Goal: Communication & Community: Answer question/provide support

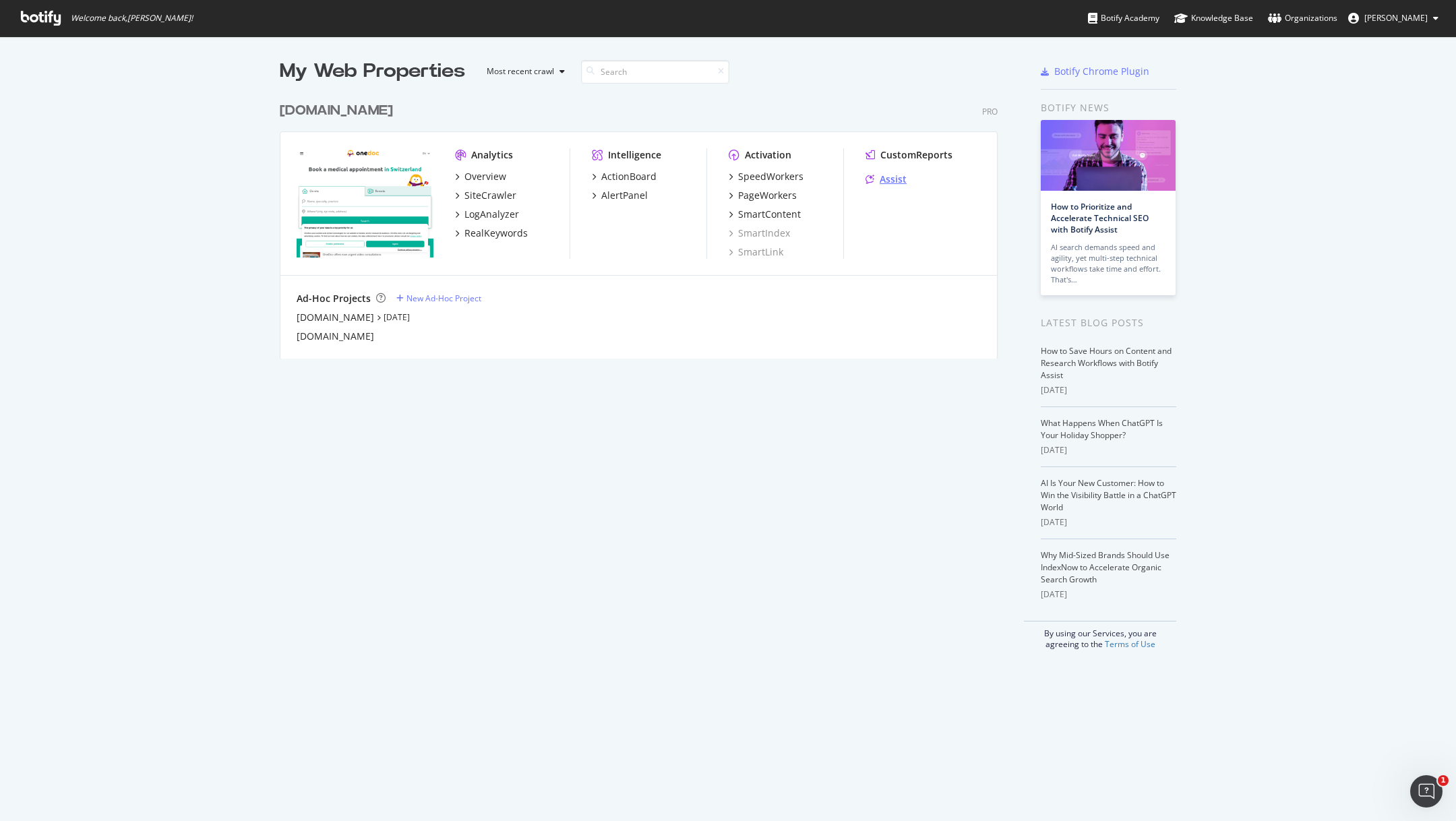
click at [900, 177] on div "Assist" at bounding box center [893, 179] width 27 height 14
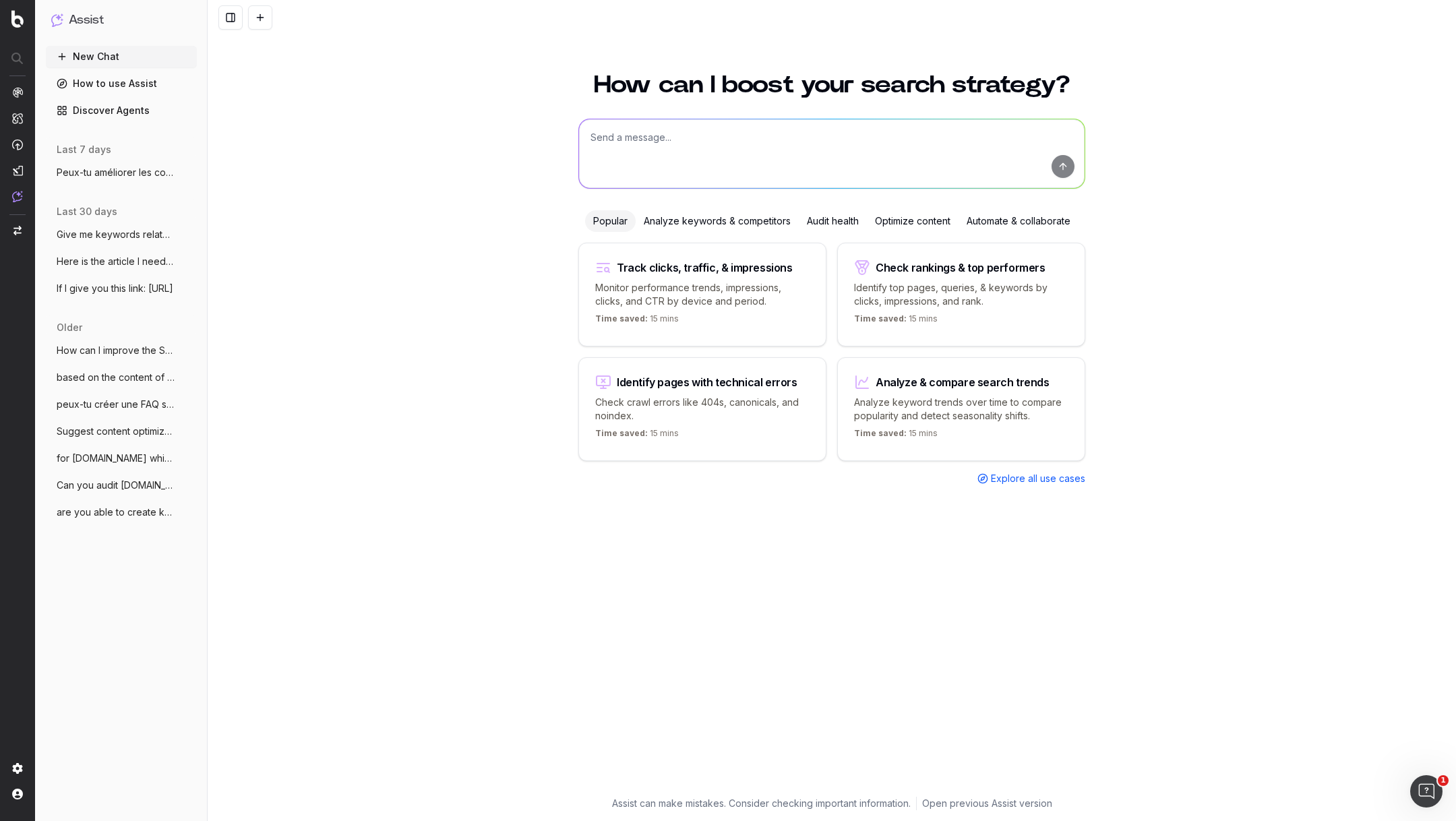
click at [654, 152] on textarea at bounding box center [832, 154] width 505 height 69
paste textarea "[URL][DOMAIN_NAME]"
type textarea "can you check to improve the wording on this page, it seems to repetitive and n…"
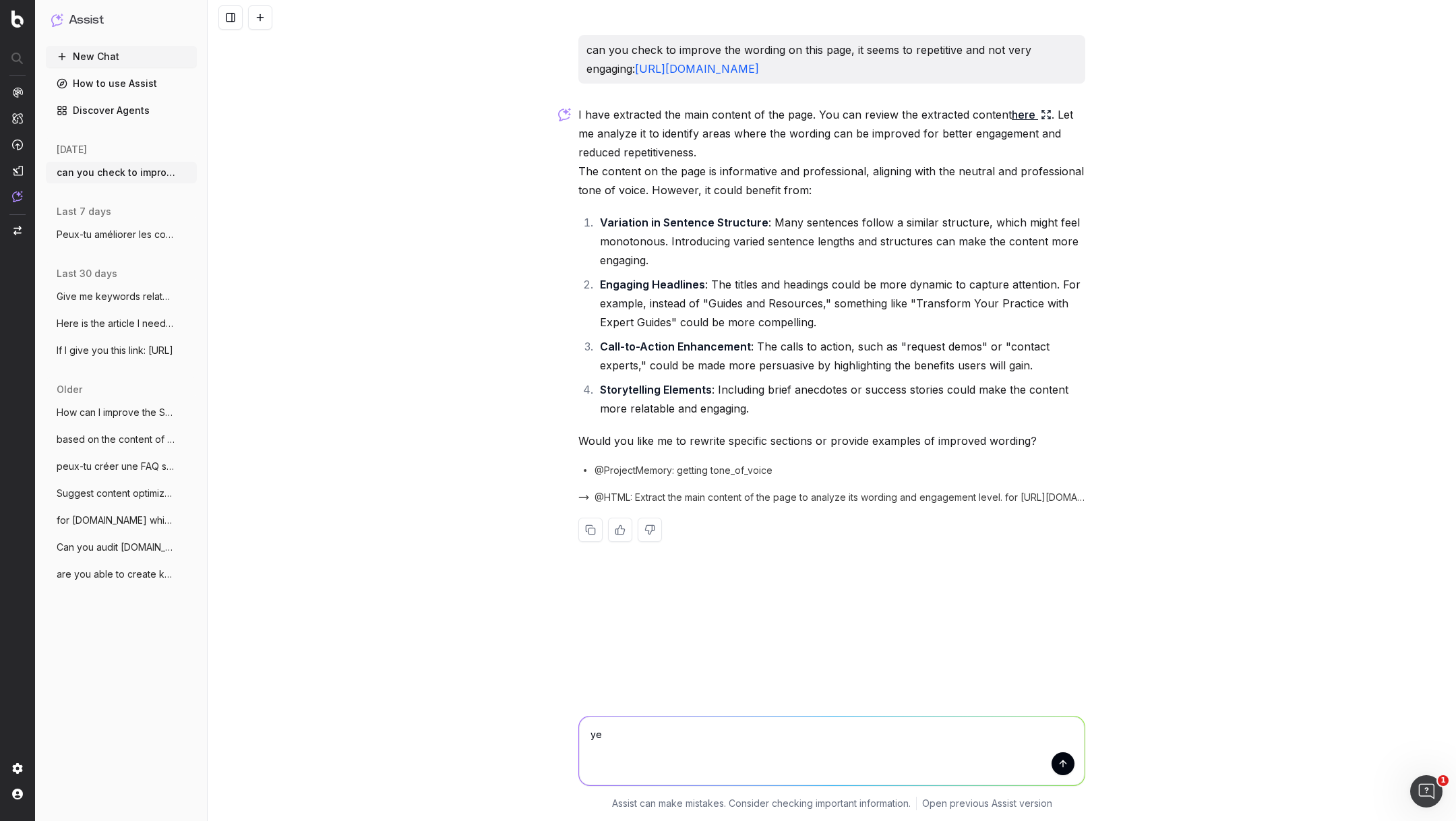
type textarea "yes"
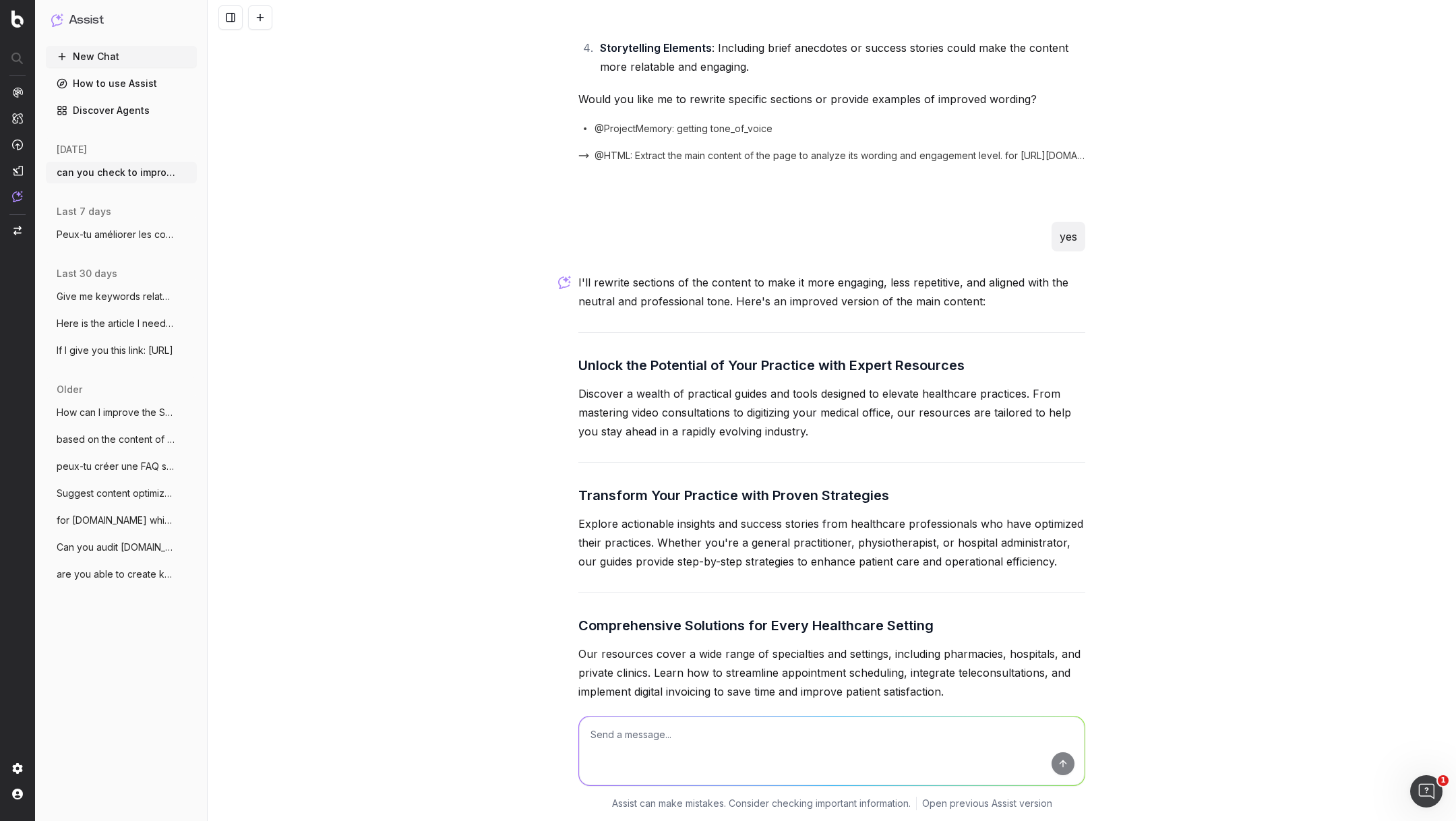
scroll to position [339, 0]
click at [665, 728] on textarea at bounding box center [832, 751] width 505 height 69
type textarea "in french"
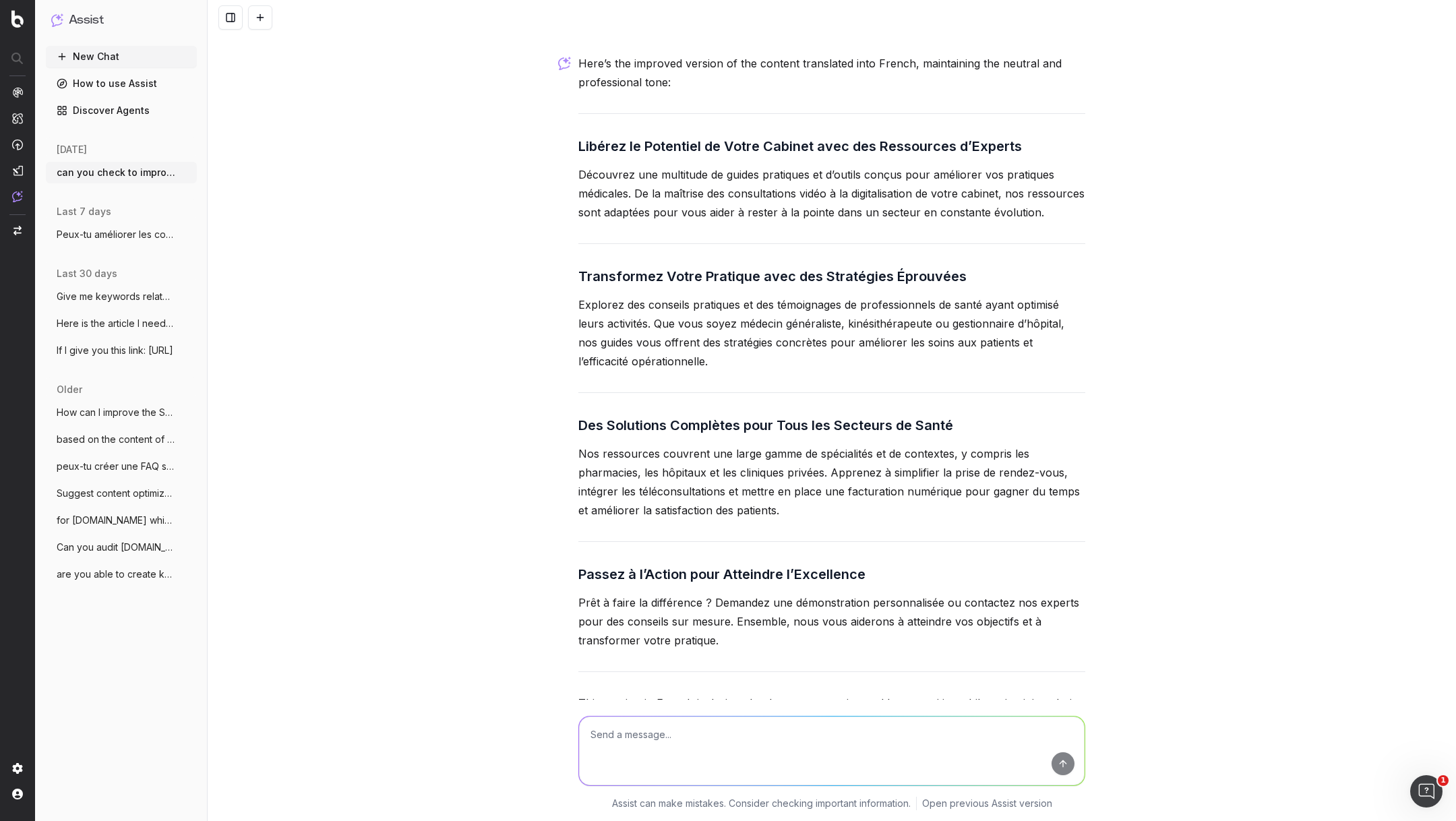
scroll to position [1284, 0]
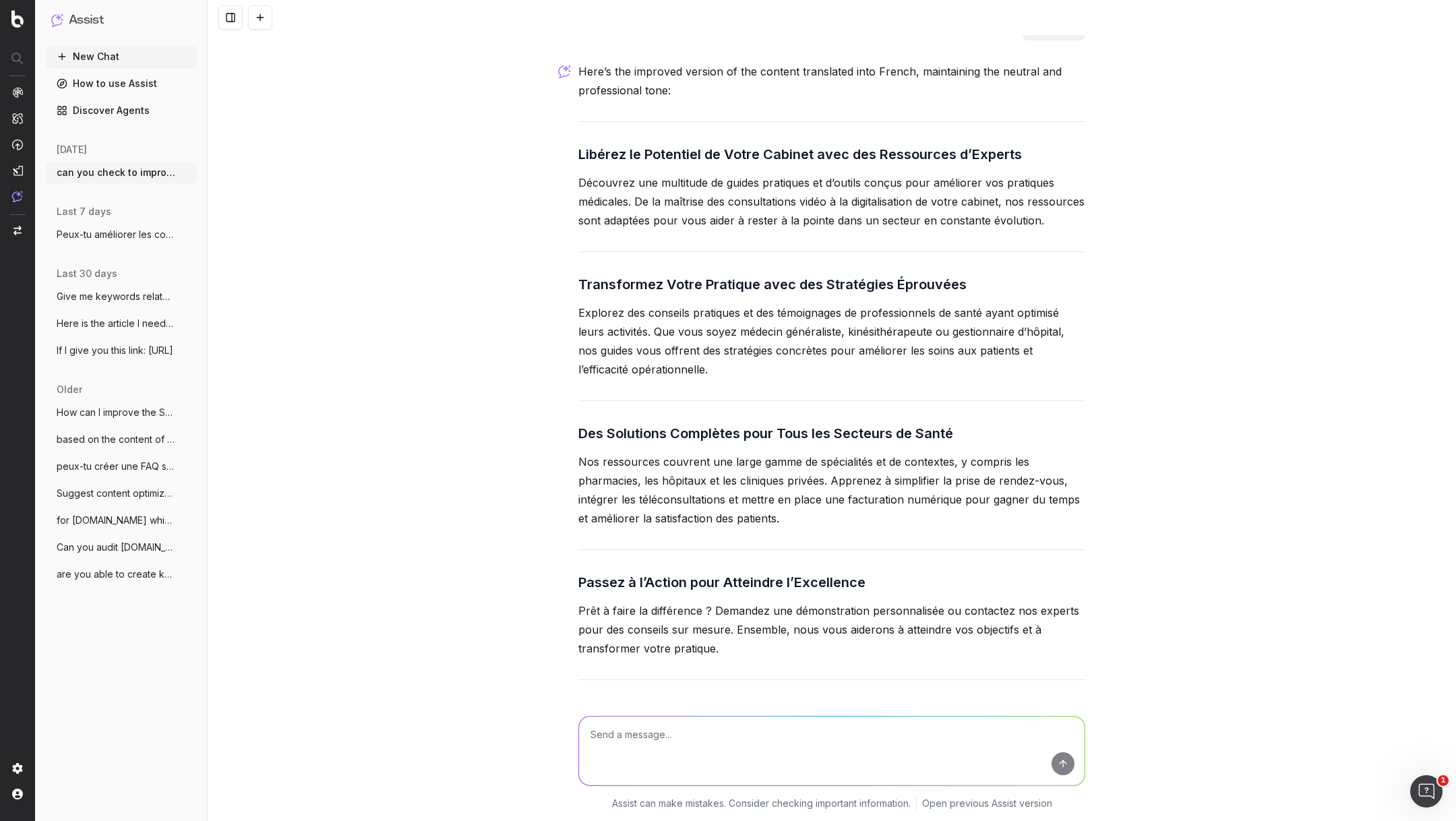
click at [625, 734] on textarea at bounding box center [832, 751] width 505 height 69
type textarea "t"
type textarea "your suggestions are too abstract"
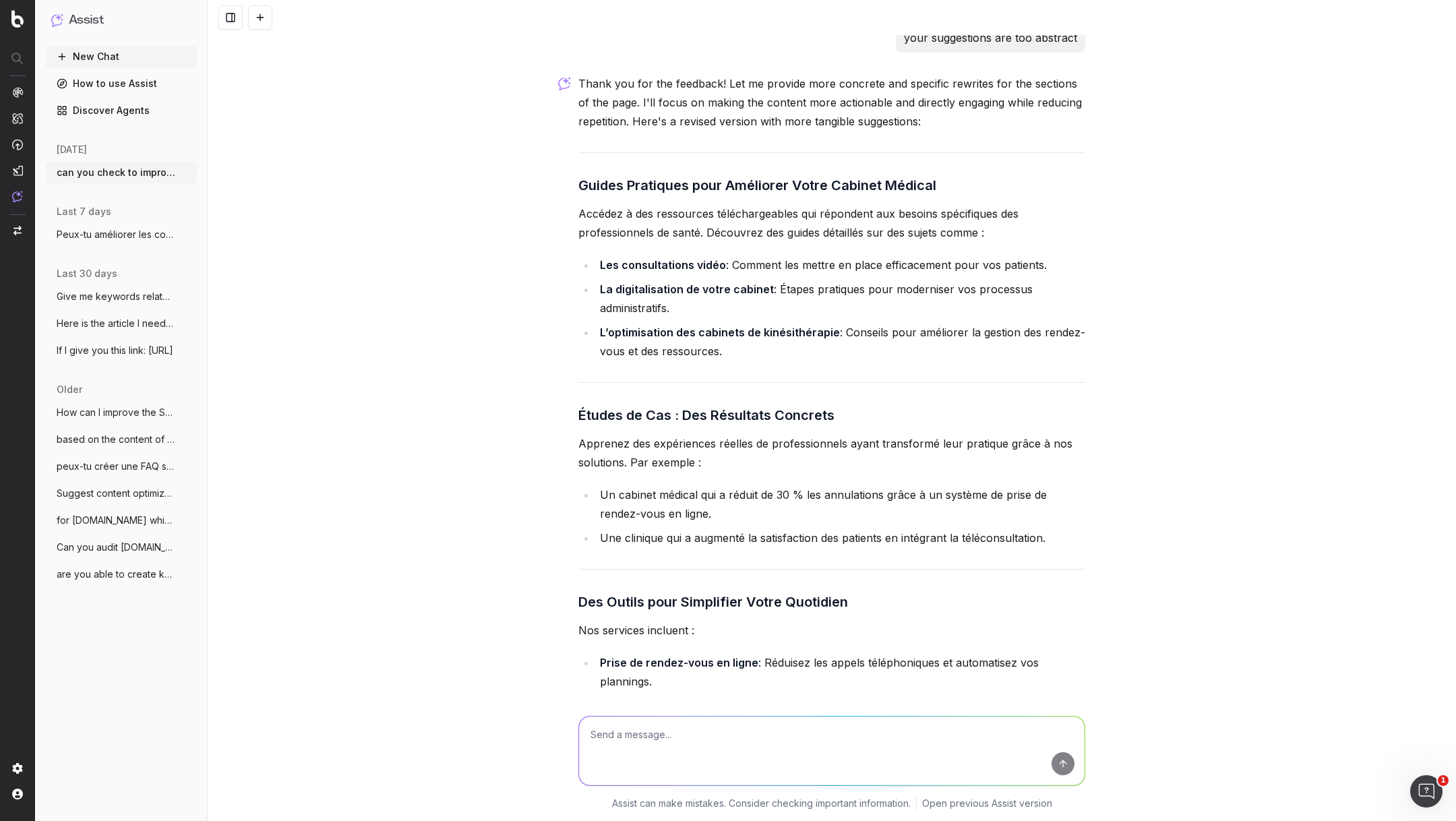
scroll to position [2061, 0]
click at [794, 231] on p "Accédez à des ressources téléchargeables qui répondent aux besoins spécifiques …" at bounding box center [832, 222] width 506 height 38
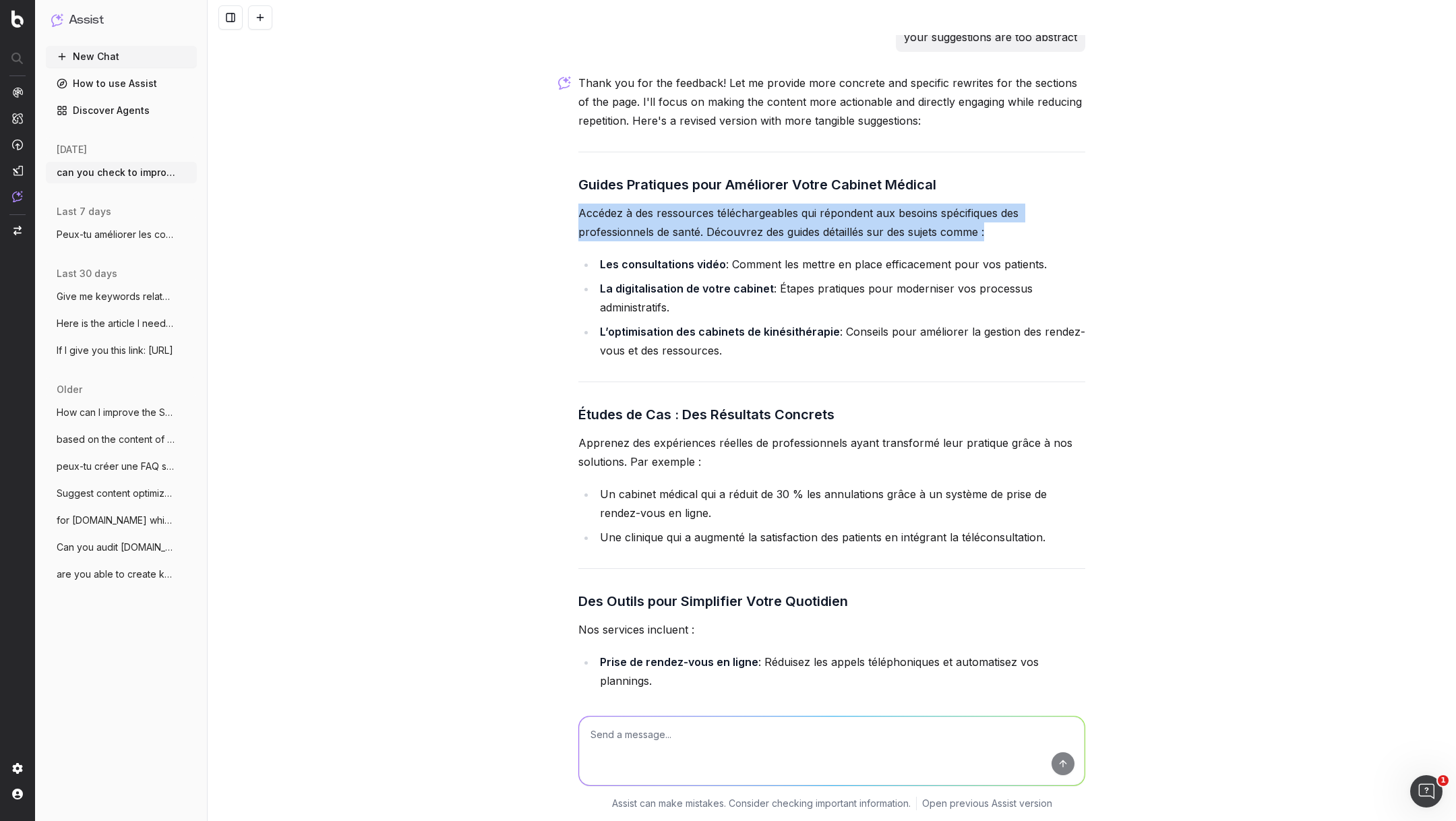
click at [794, 231] on p "Accédez à des ressources téléchargeables qui répondent aux besoins spécifiques …" at bounding box center [832, 222] width 506 height 38
copy p "Accédez à des ressources téléchargeables qui répondent aux besoins spécifiques …"
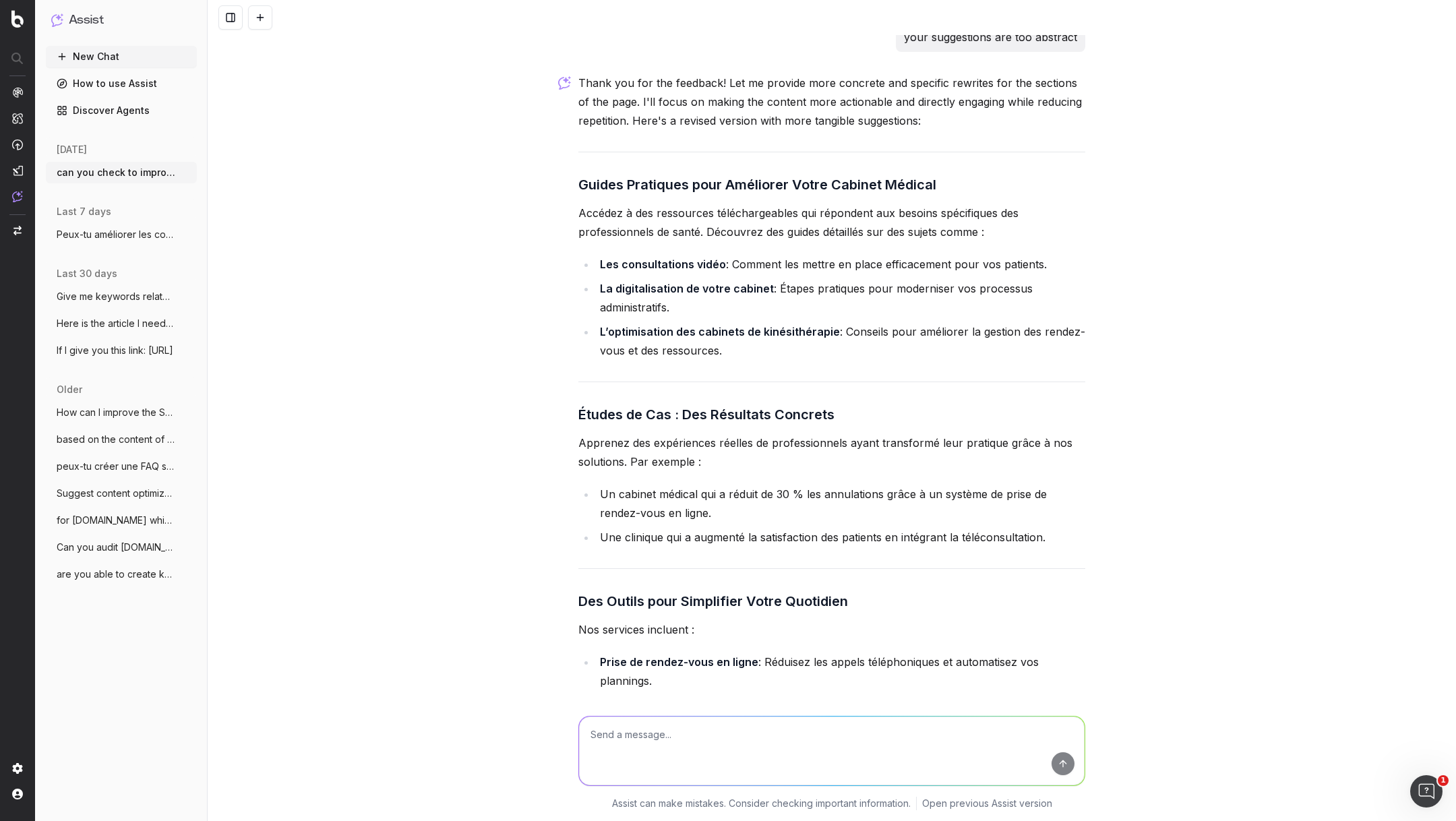
click at [784, 721] on textarea at bounding box center [832, 751] width 505 height 69
paste textarea "Téléchargez gratuitement nos études de cas et nos guides pratiques pour vous in…"
type textarea "rework/develop: Téléchargez gratuitement nos études de cas et nos guides pratiq…"
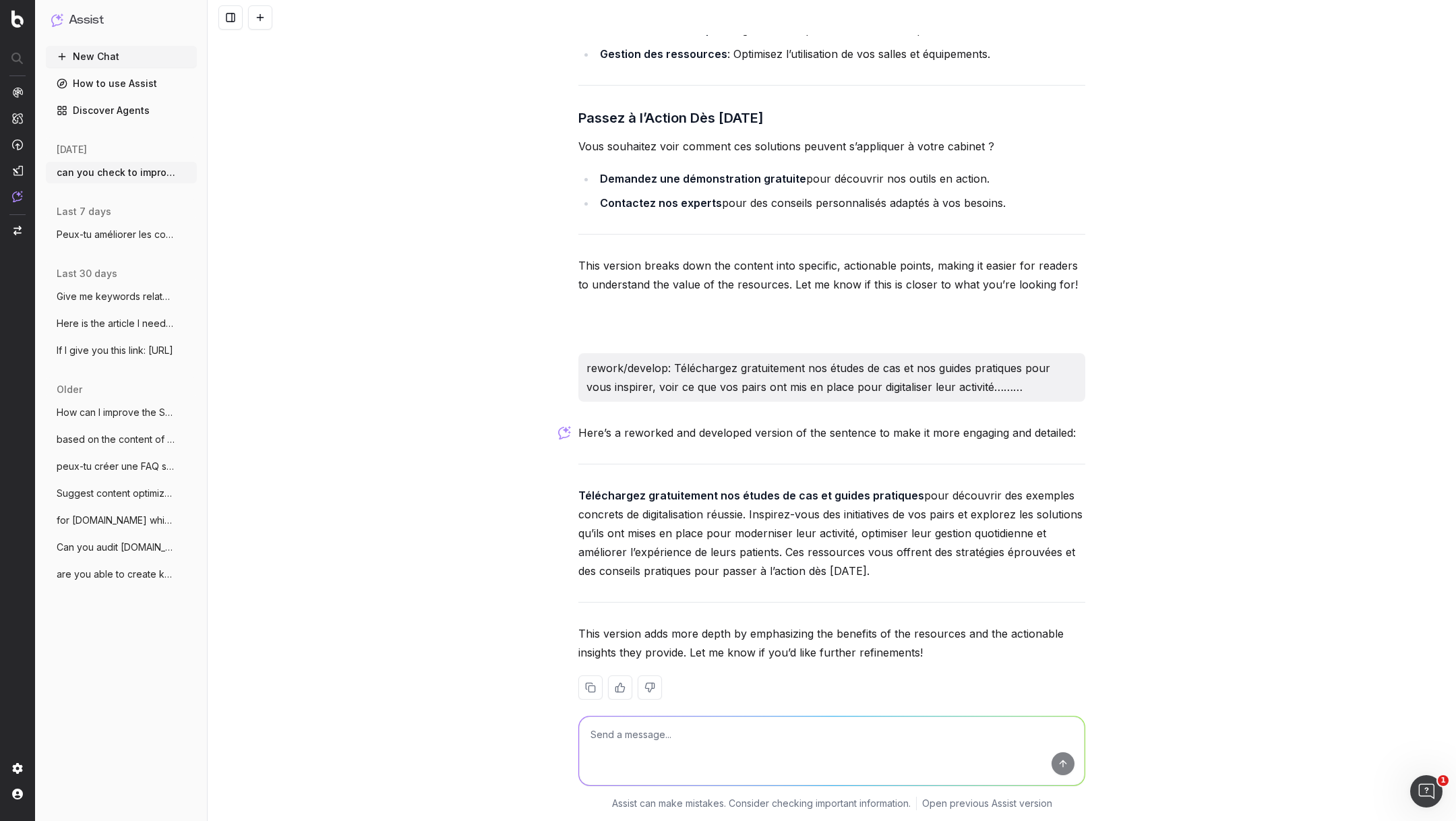
scroll to position [2773, 0]
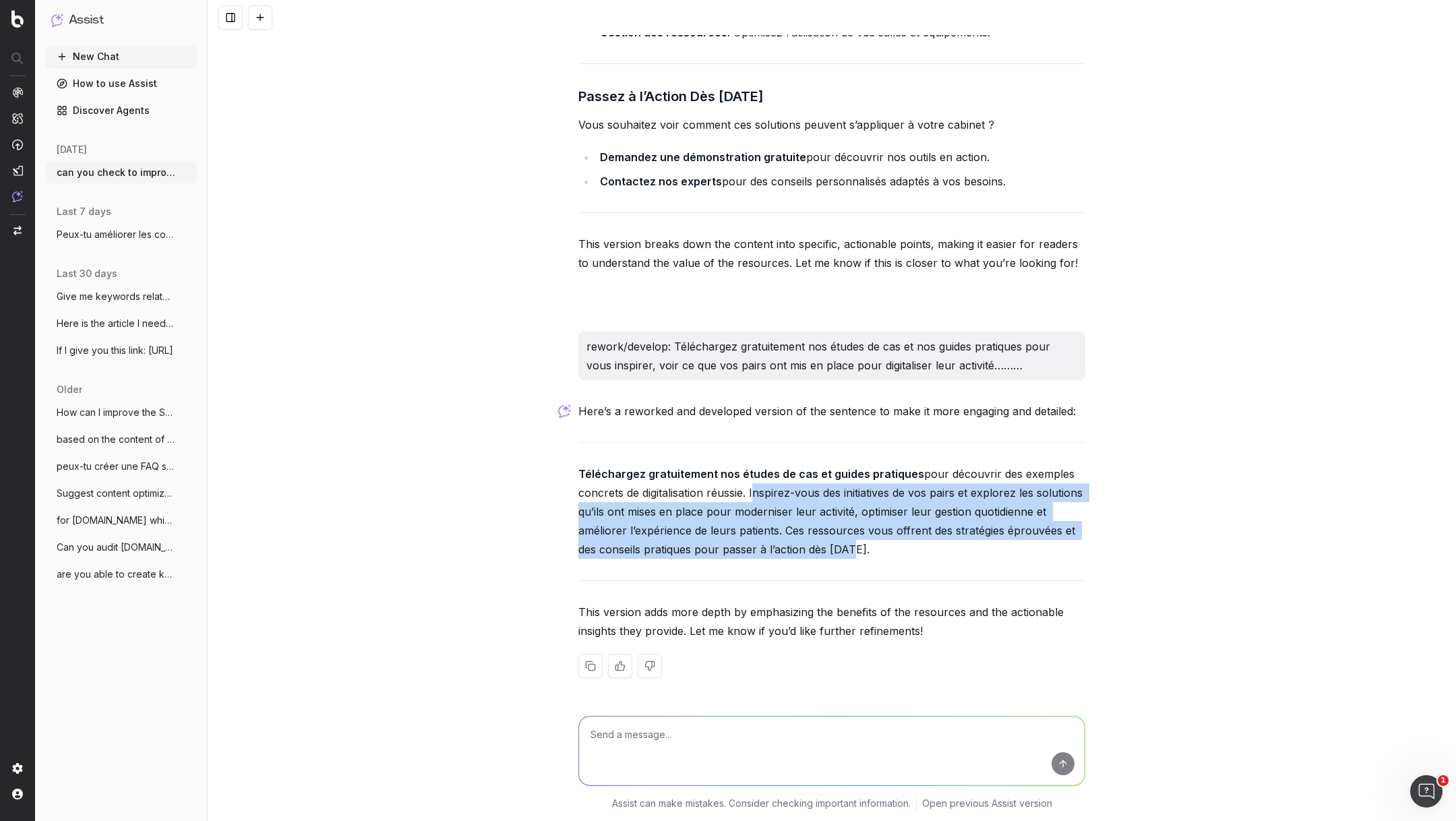
drag, startPoint x: 752, startPoint y: 493, endPoint x: 842, endPoint y: 542, distance: 102.5
click at [842, 542] on p "Téléchargez gratuitement nos études de cas et guides pratiques pour découvrir d…" at bounding box center [832, 511] width 506 height 94
drag, startPoint x: 914, startPoint y: 553, endPoint x: 515, endPoint y: 469, distance: 407.7
click at [515, 469] on div "can you check to improve the wording on this page, it seems to repetitive and n…" at bounding box center [832, 410] width 1249 height 821
copy p "Téléchargez gratuitement nos études de cas et guides pratiques pour découvrir d…"
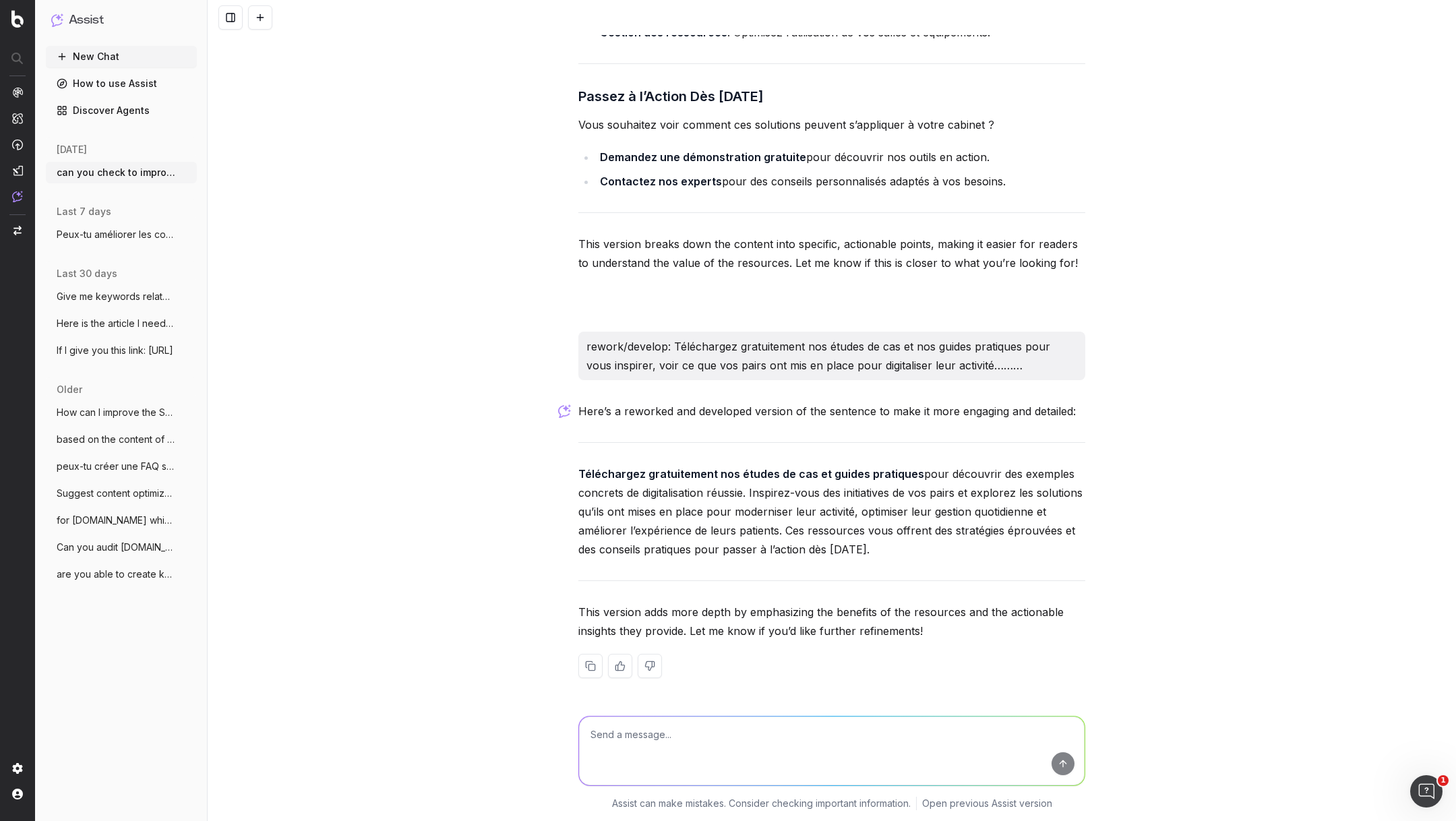
click at [777, 532] on p "Téléchargez gratuitement nos études de cas et guides pratiques pour découvrir d…" at bounding box center [832, 511] width 506 height 94
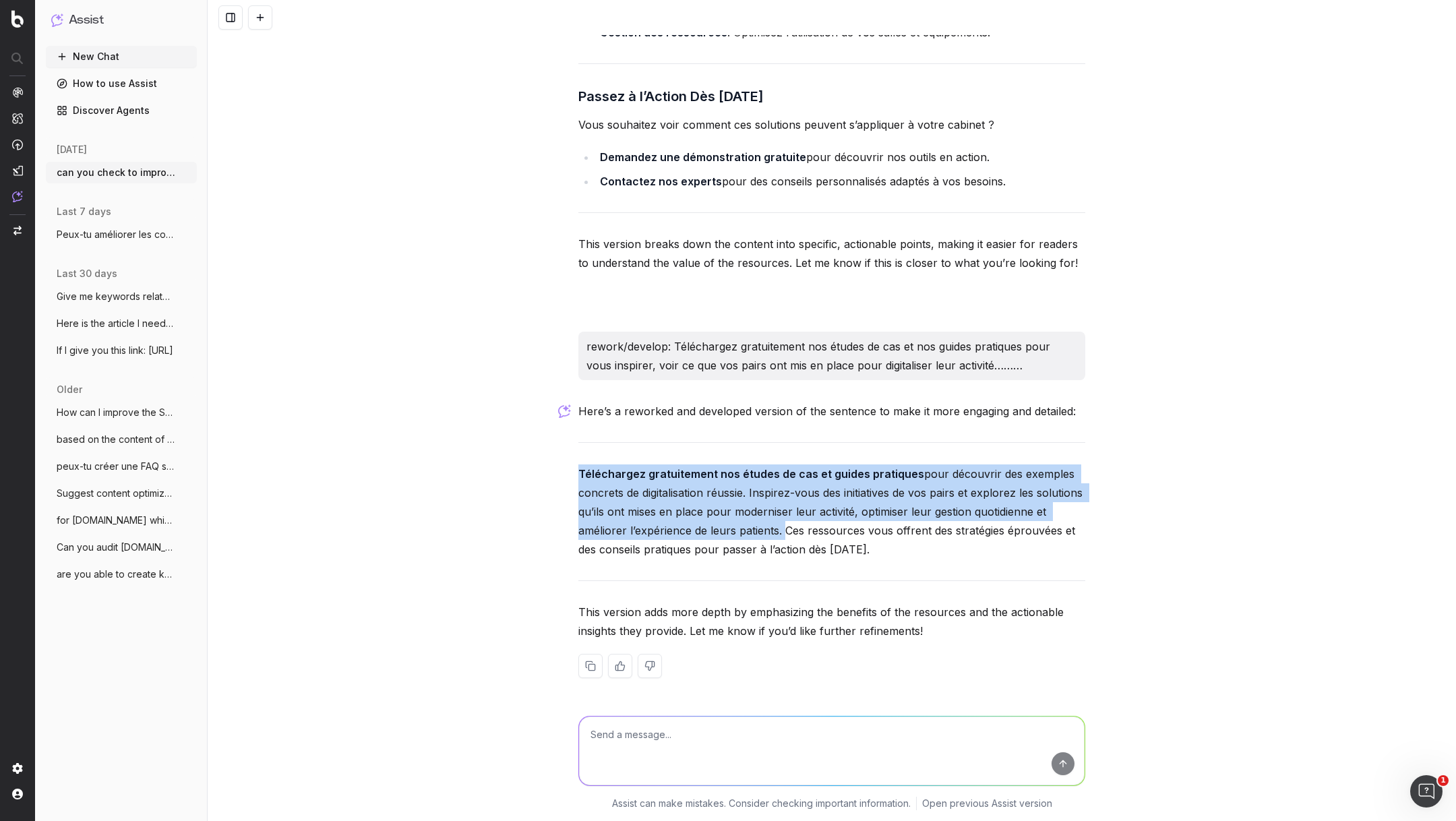
drag, startPoint x: 782, startPoint y: 532, endPoint x: 538, endPoint y: 474, distance: 250.8
click at [538, 474] on div "can you check to improve the wording on this page, it seems to repetitive and n…" at bounding box center [832, 410] width 1249 height 821
copy p "Téléchargez gratuitement nos études de cas et guides pratiques pour découvrir d…"
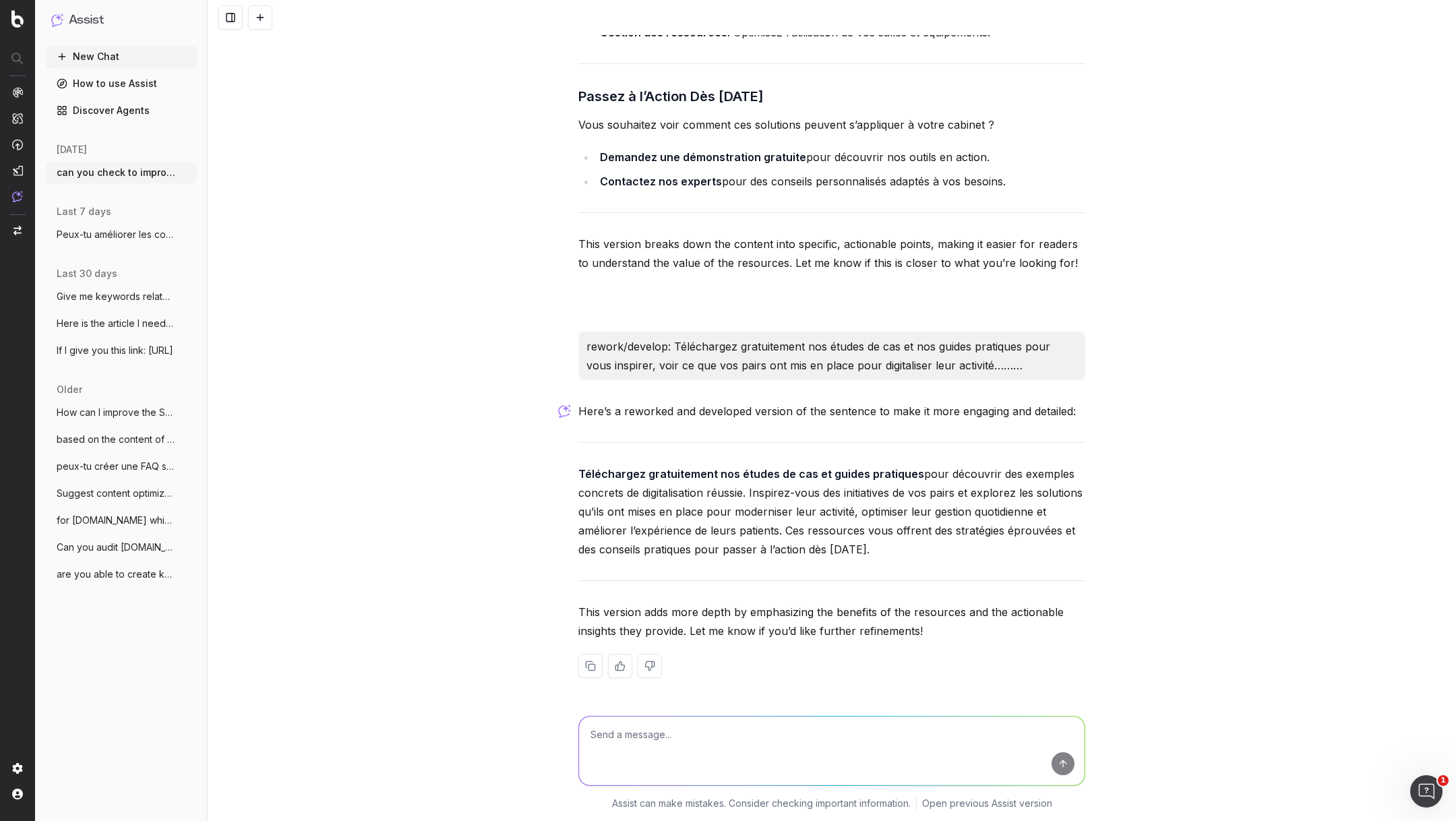
click at [694, 743] on textarea at bounding box center [832, 751] width 505 height 69
paste textarea "Toutes nos ressources"
type textarea "now rework the h2: Toutes nos ressources"
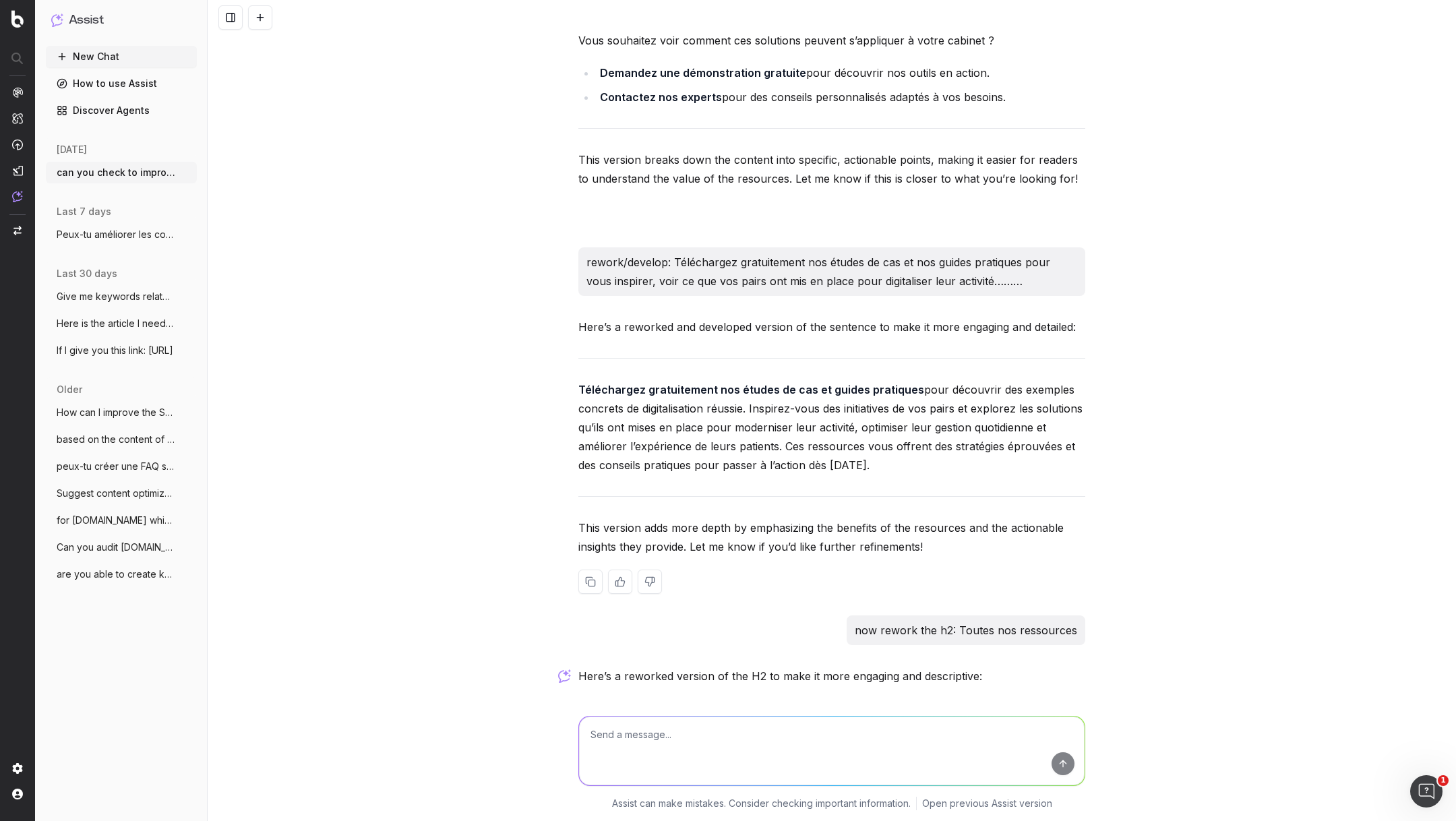
scroll to position [3045, 0]
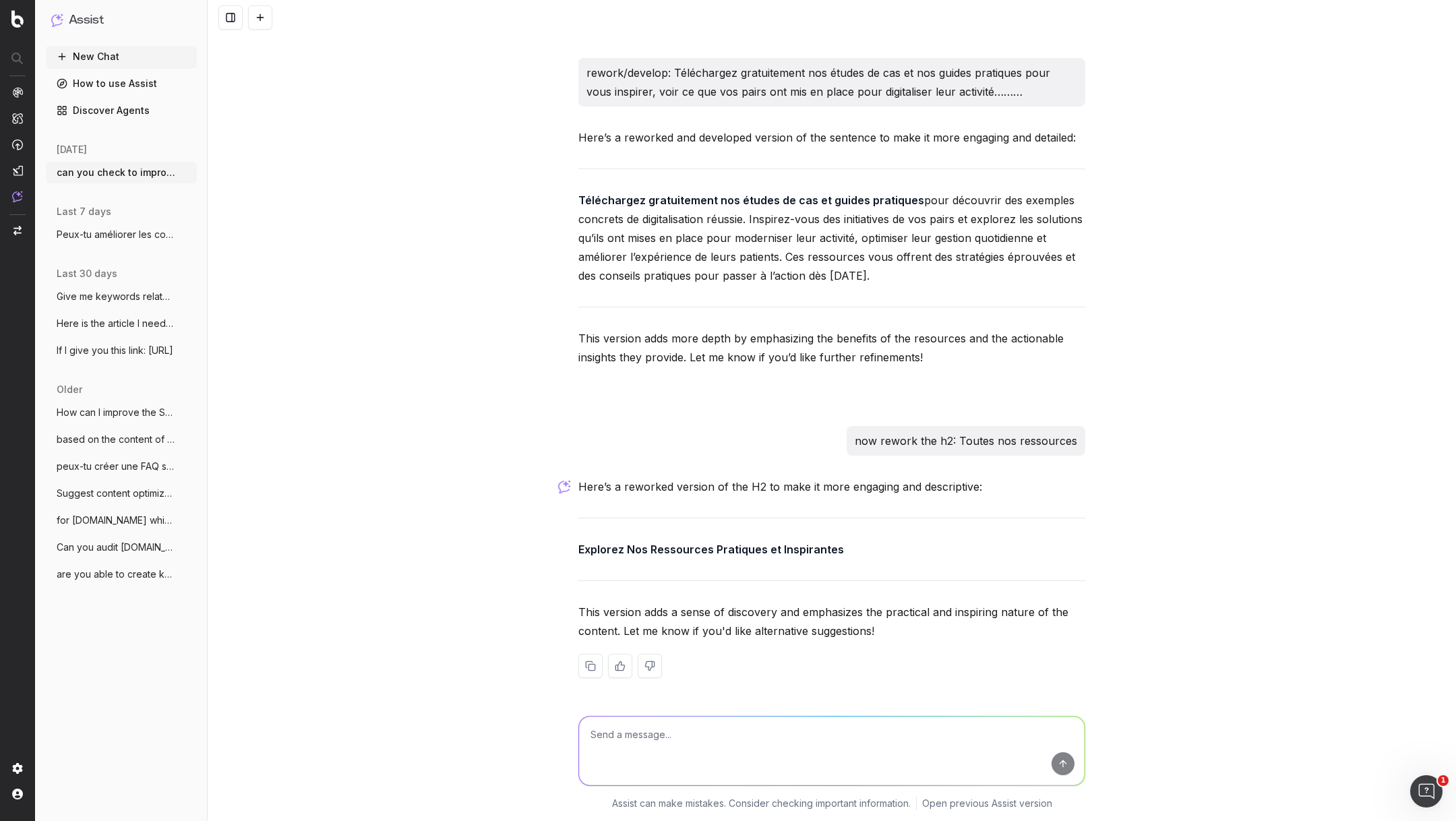
click at [717, 550] on strong "Explorez Nos Ressources Pratiques et Inspirantes" at bounding box center [711, 549] width 266 height 14
click at [667, 747] on textarea at bounding box center [832, 751] width 505 height 69
type textarea "nah"
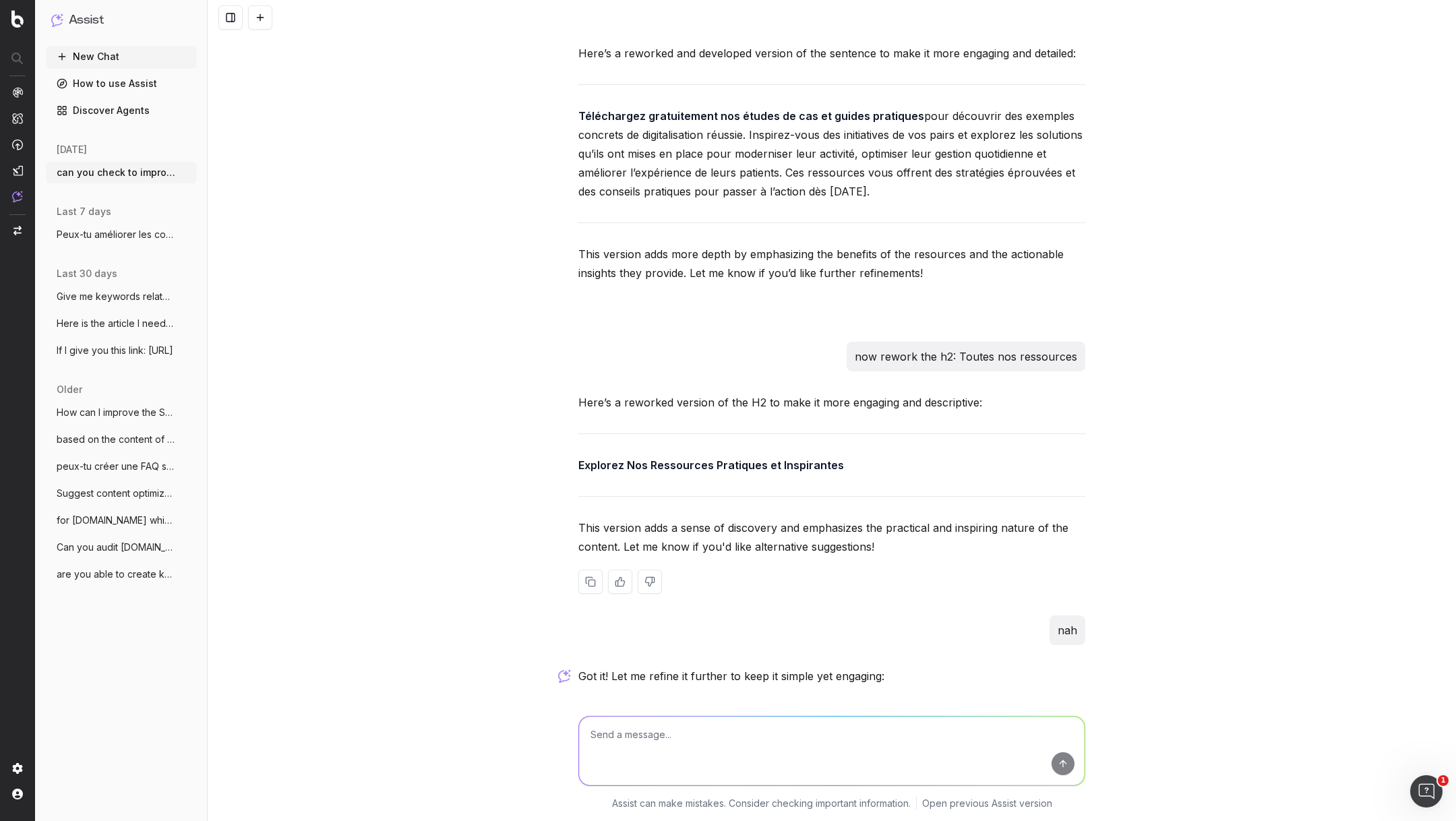
scroll to position [3318, 0]
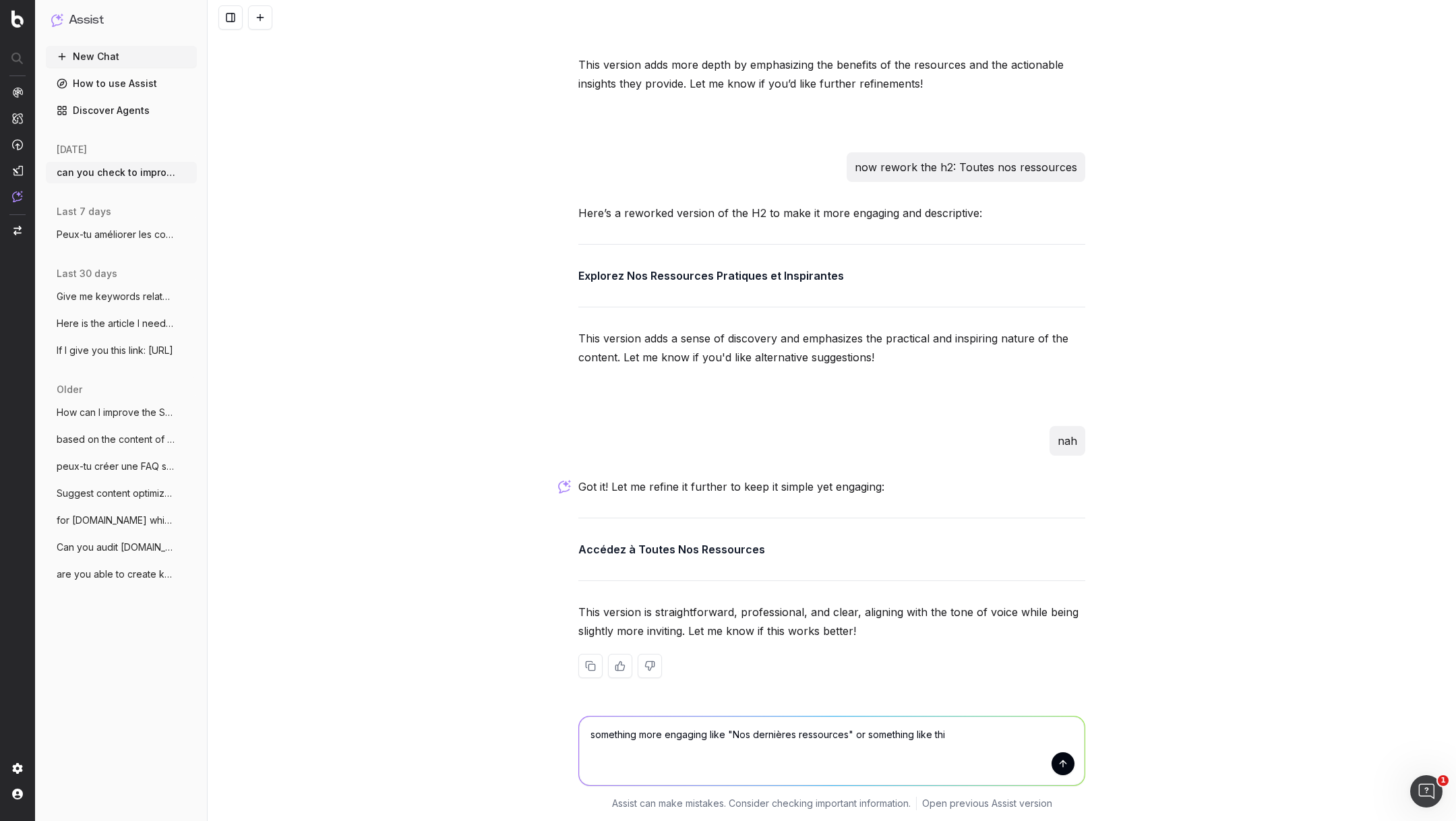
type textarea "something more engaging like "Nos dernières ressources" or something like this"
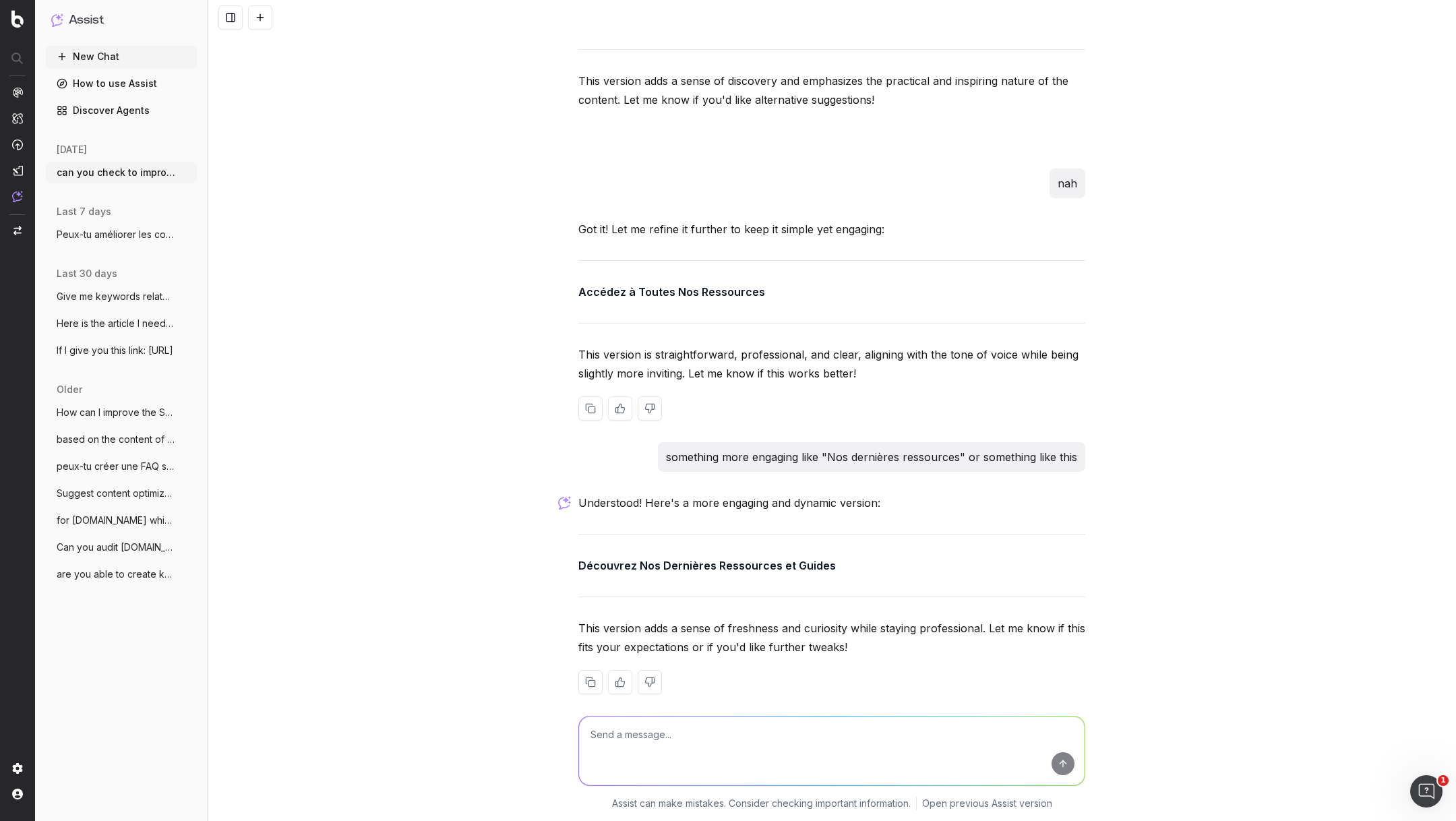
scroll to position [3592, 0]
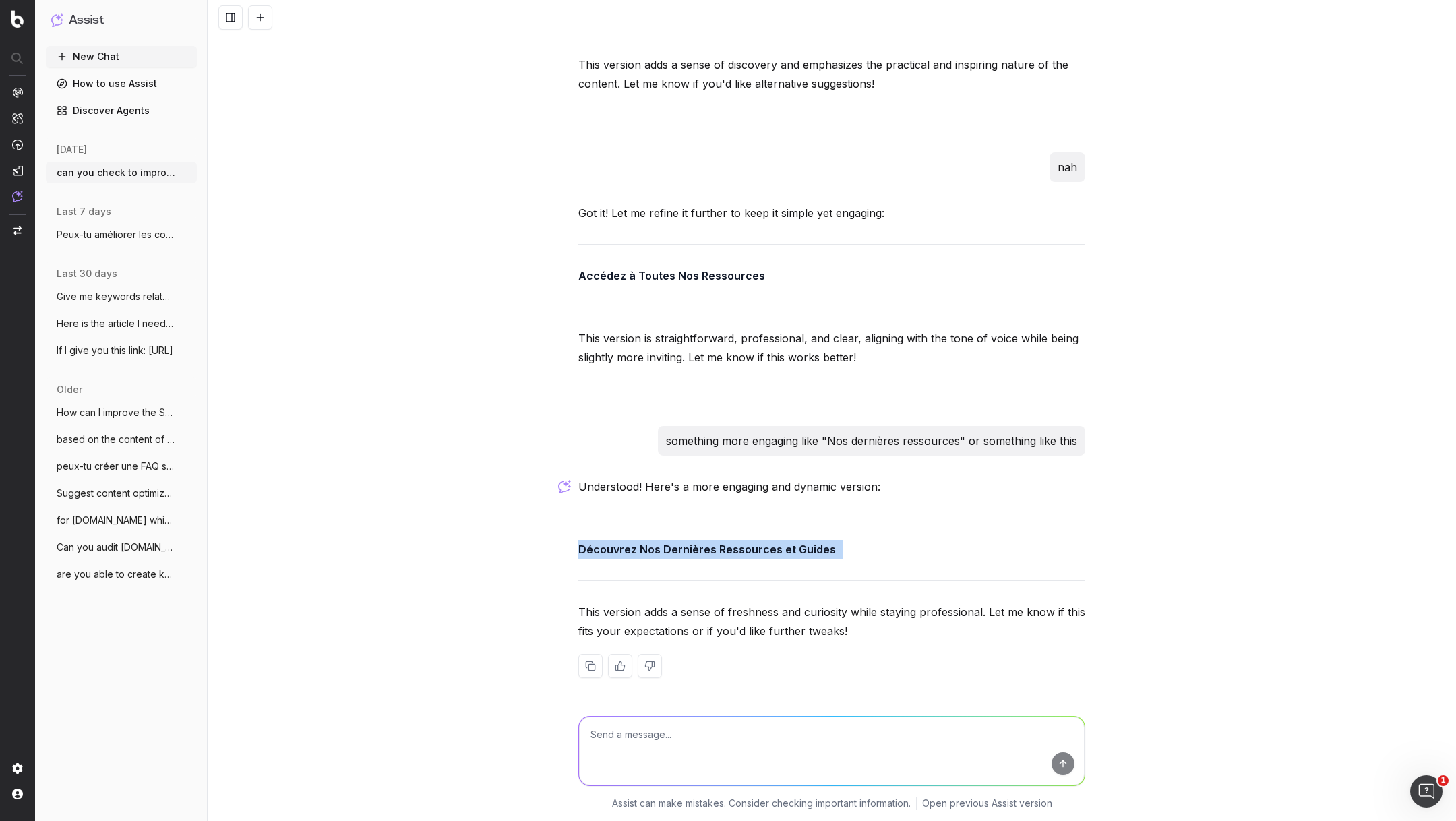
drag, startPoint x: 840, startPoint y: 553, endPoint x: 563, endPoint y: 553, distance: 277.0
click at [563, 553] on div "can you check to improve the wording on this page, it seems to repetitive and n…" at bounding box center [832, 410] width 1249 height 821
copy p "Découvrez Nos Dernières Ressources et Guides"
